Goal: Information Seeking & Learning: Learn about a topic

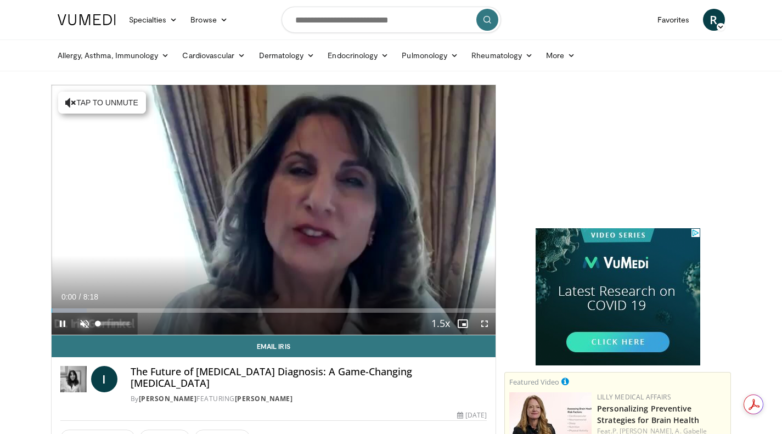
click at [93, 320] on span "Video Player" at bounding box center [85, 324] width 22 height 22
click at [485, 325] on span "Video Player" at bounding box center [485, 324] width 22 height 22
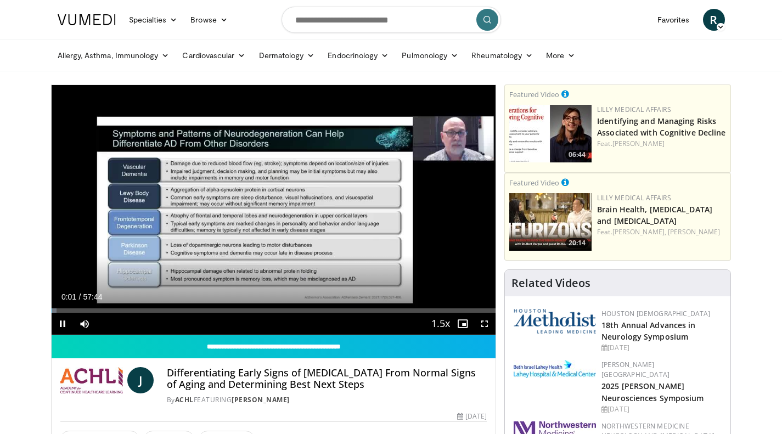
click at [282, 208] on icon "Video Player" at bounding box center [273, 209] width 31 height 31
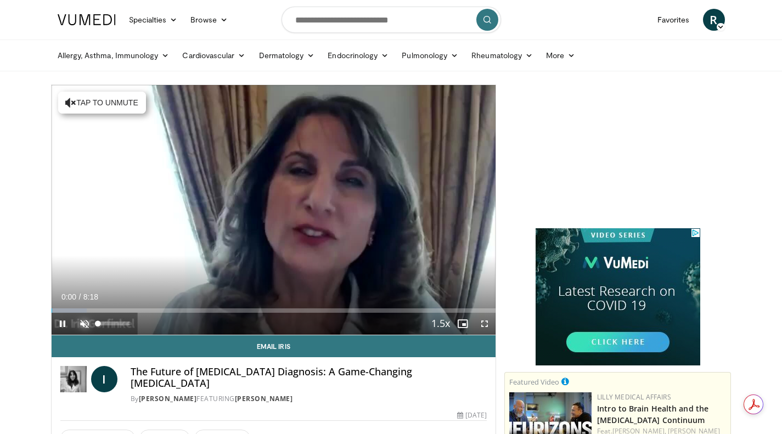
click at [88, 317] on span "Video Player" at bounding box center [85, 324] width 22 height 22
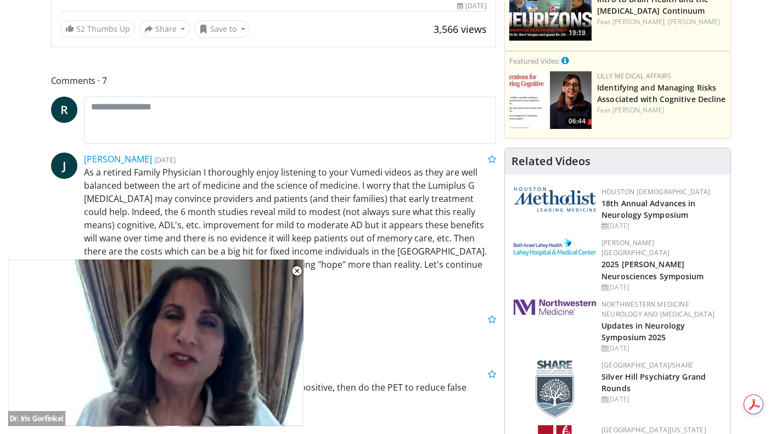
scroll to position [411, 0]
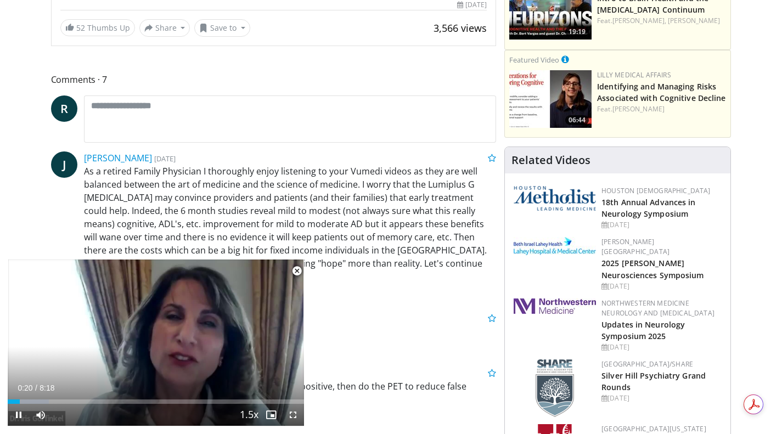
click at [167, 345] on icon "Video Player" at bounding box center [156, 343] width 31 height 31
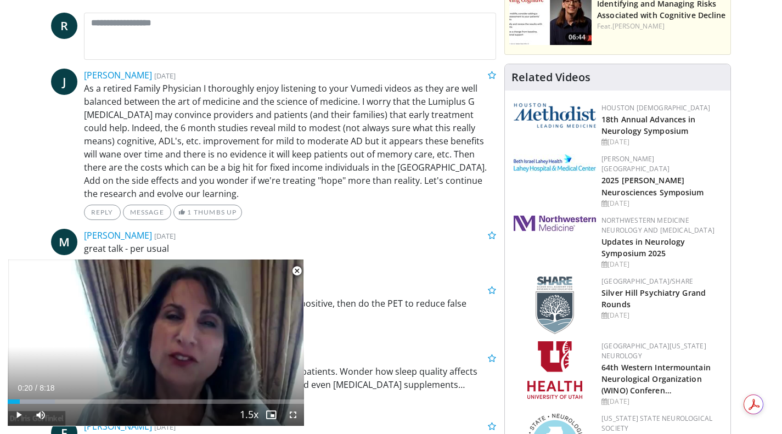
scroll to position [493, 0]
